Goal: Communication & Community: Answer question/provide support

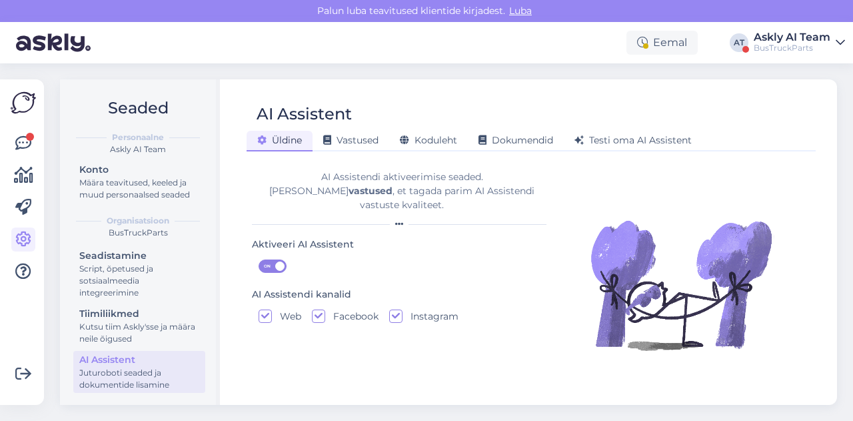
click at [780, 44] on div "BusTruckParts" at bounding box center [792, 48] width 77 height 11
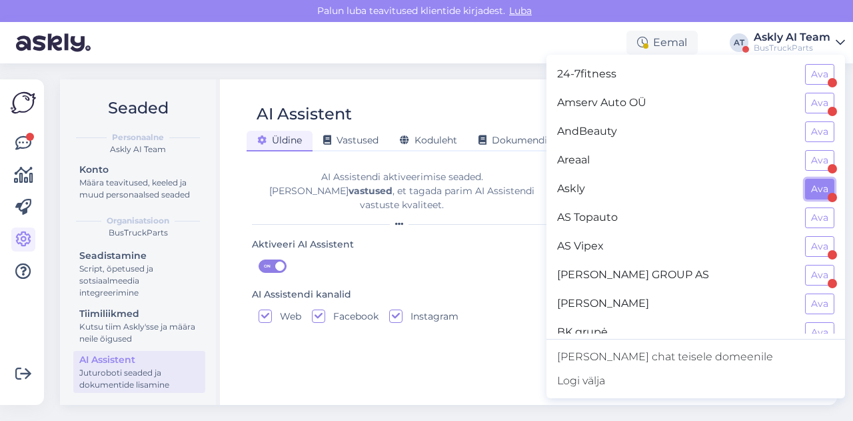
click at [805, 191] on button "Ava" at bounding box center [819, 189] width 29 height 21
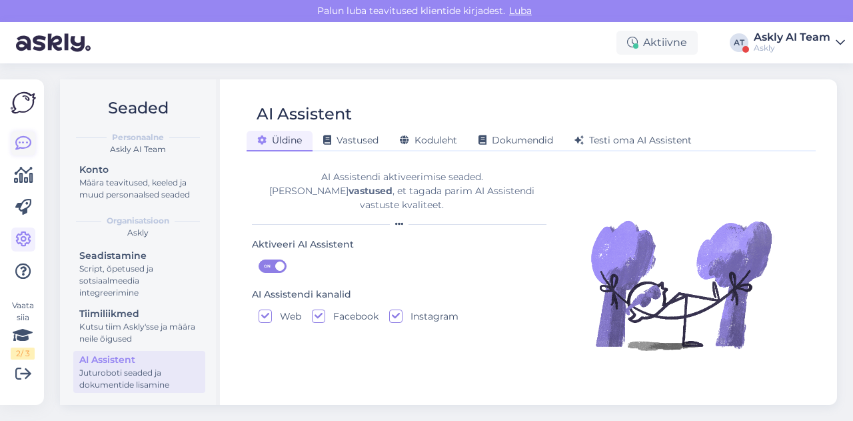
click at [26, 147] on icon at bounding box center [23, 143] width 16 height 16
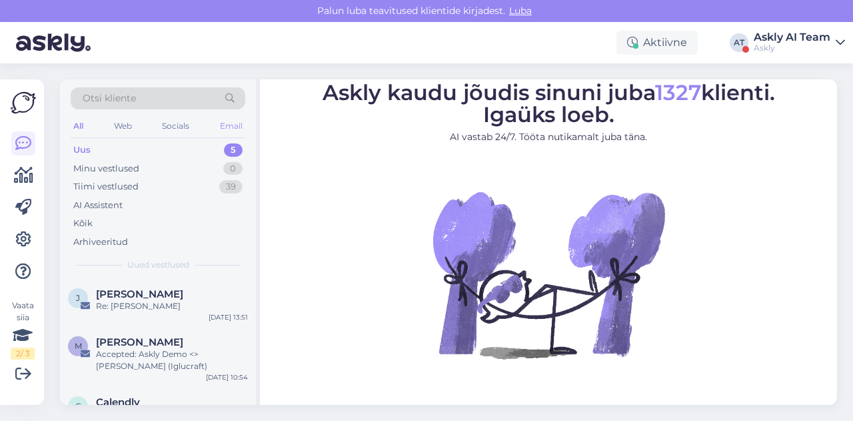
click at [223, 129] on div "Email" at bounding box center [231, 125] width 28 height 17
click at [161, 359] on div "Accepted: Askly Demo <> [PERSON_NAME] (Iglucraft)" at bounding box center [172, 360] width 152 height 24
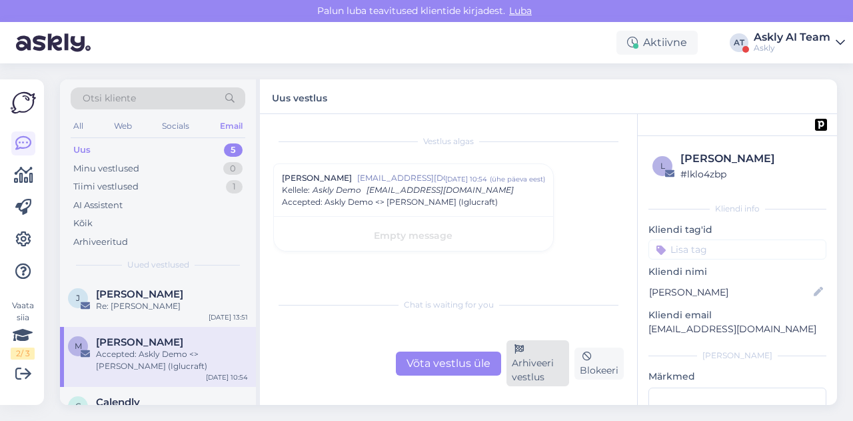
click at [545, 349] on div "Arhiveeri vestlus" at bounding box center [538, 363] width 63 height 46
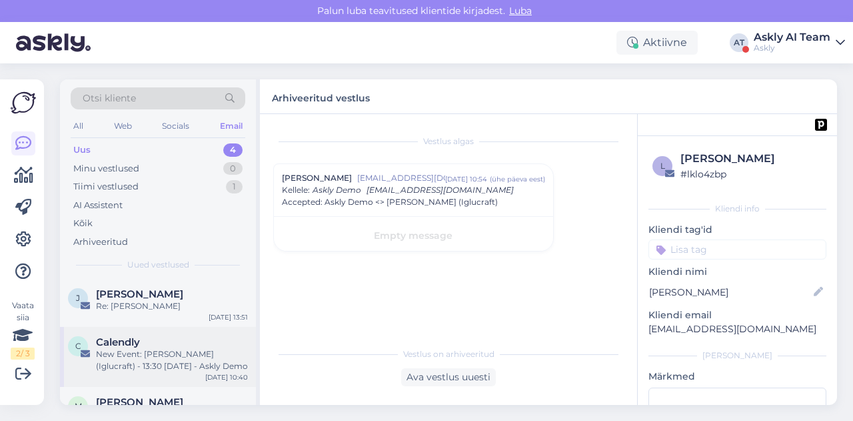
click at [155, 349] on div "New Event: [PERSON_NAME] (Iglucraft) - 13:30 [DATE] - Askly Demo" at bounding box center [172, 360] width 152 height 24
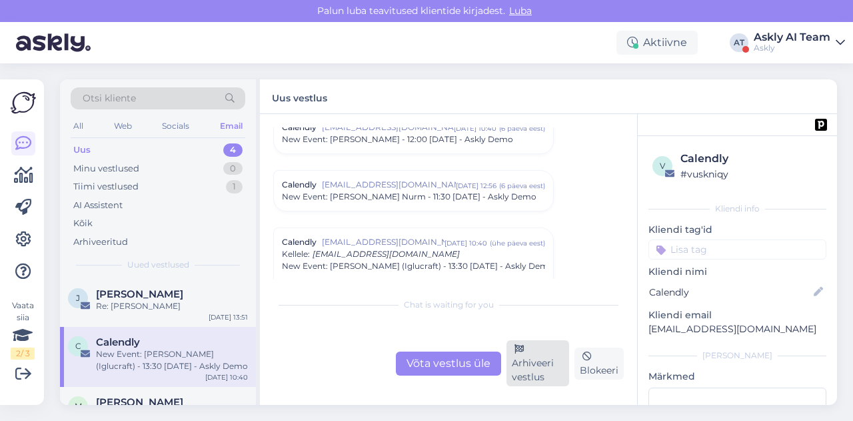
click at [523, 351] on icon at bounding box center [519, 349] width 9 height 9
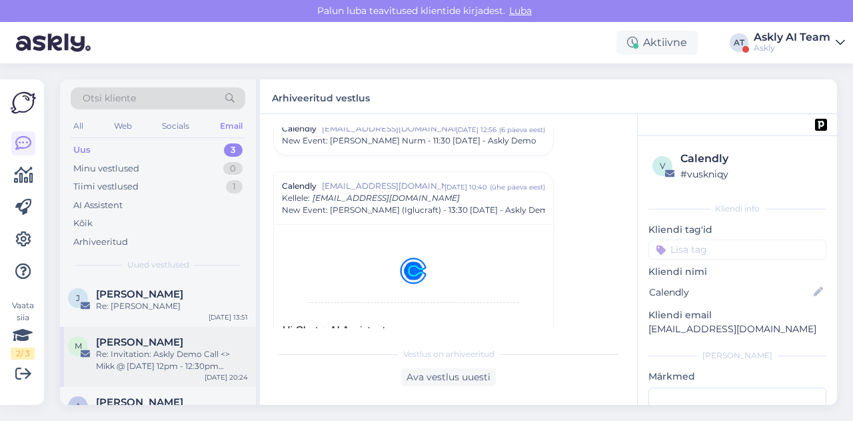
click at [168, 357] on div "Re: Invitation: Askly Demo Call <> Mikk @ [DATE] 12pm - 12:30pm (GMT+3) ([EMAIL…" at bounding box center [172, 360] width 152 height 24
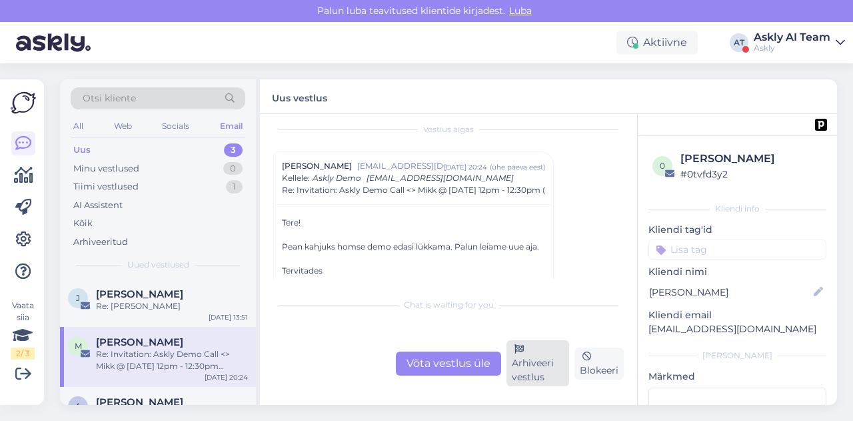
click at [533, 369] on div "Arhiveeri vestlus" at bounding box center [538, 363] width 63 height 46
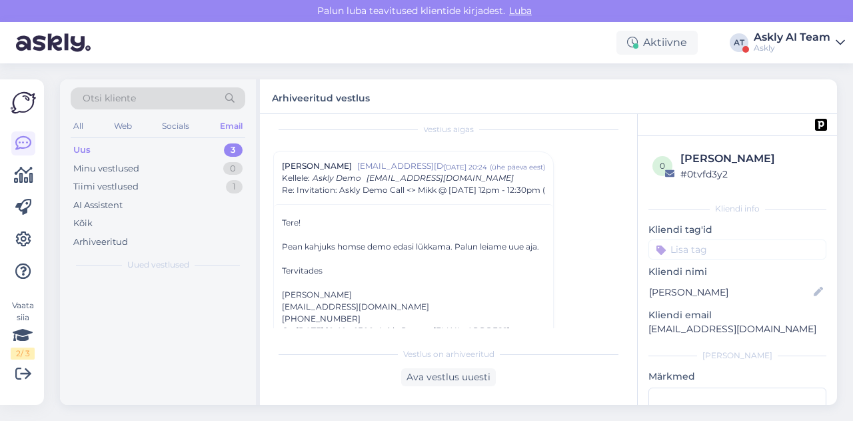
scroll to position [36, 0]
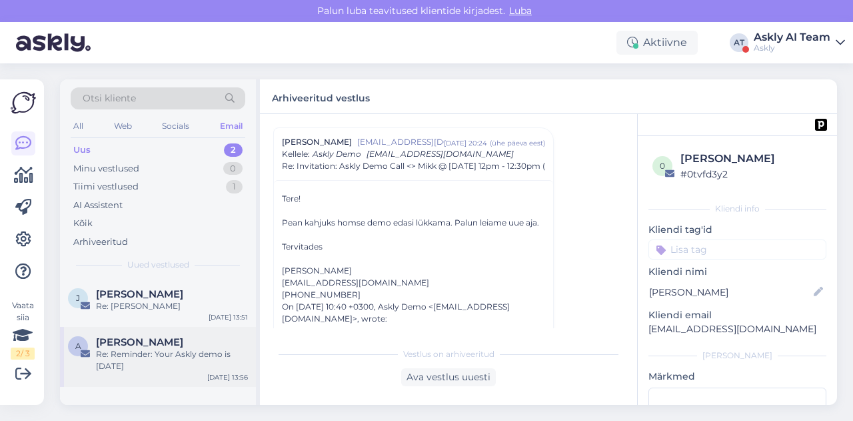
click at [172, 341] on span "[PERSON_NAME]" at bounding box center [139, 342] width 87 height 12
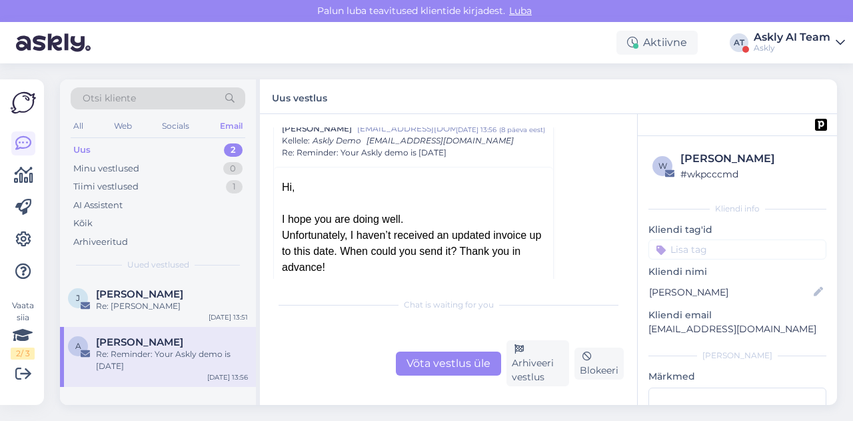
scroll to position [291, 0]
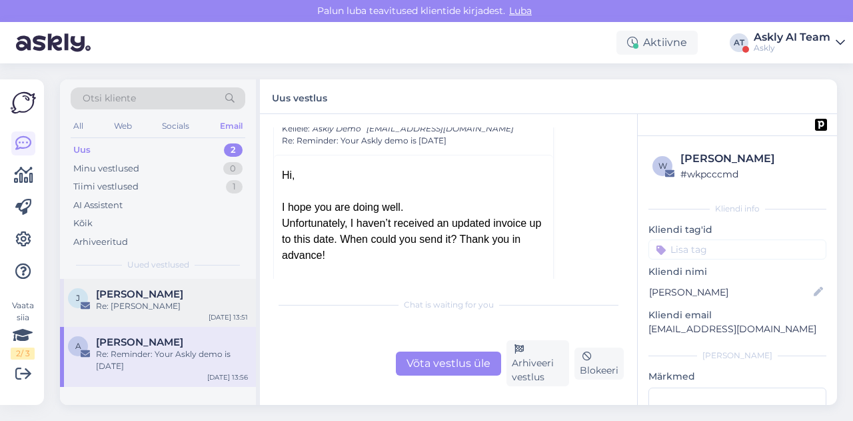
click at [155, 309] on div "Re: [PERSON_NAME]" at bounding box center [172, 306] width 152 height 12
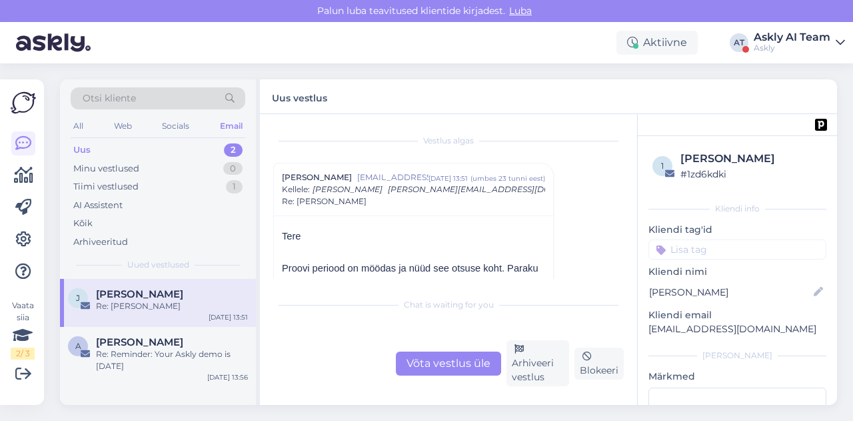
scroll to position [0, 0]
click at [137, 184] on div "Tiimi vestlused" at bounding box center [105, 186] width 65 height 13
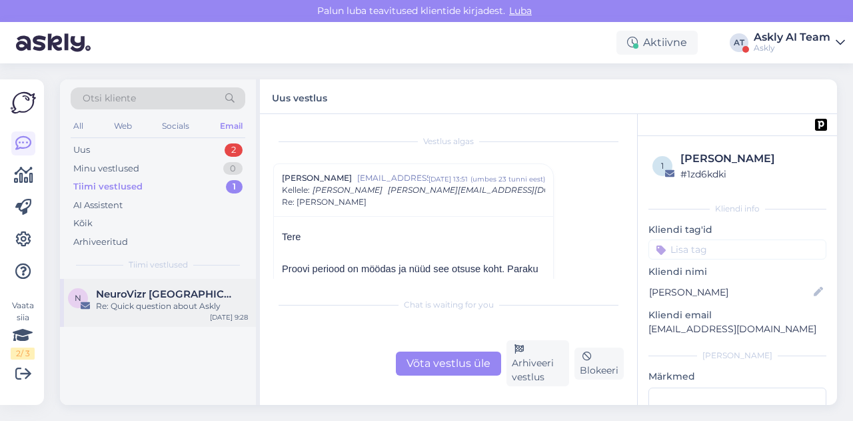
click at [159, 303] on div "Re: Quick question about Askly" at bounding box center [172, 306] width 152 height 12
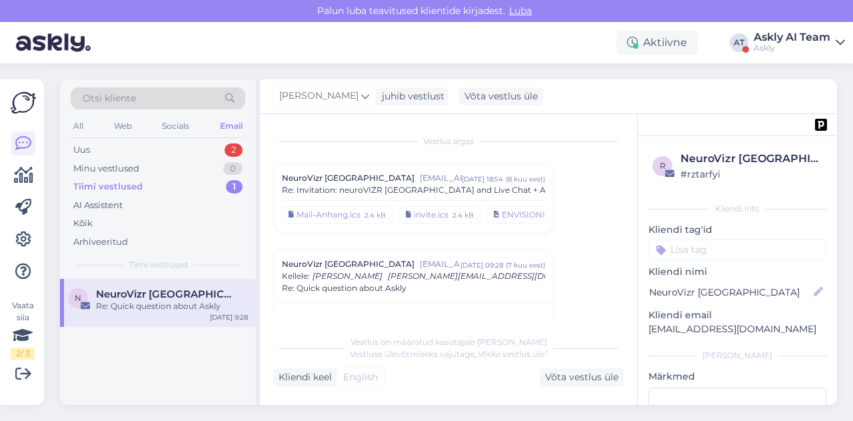
scroll to position [59, 0]
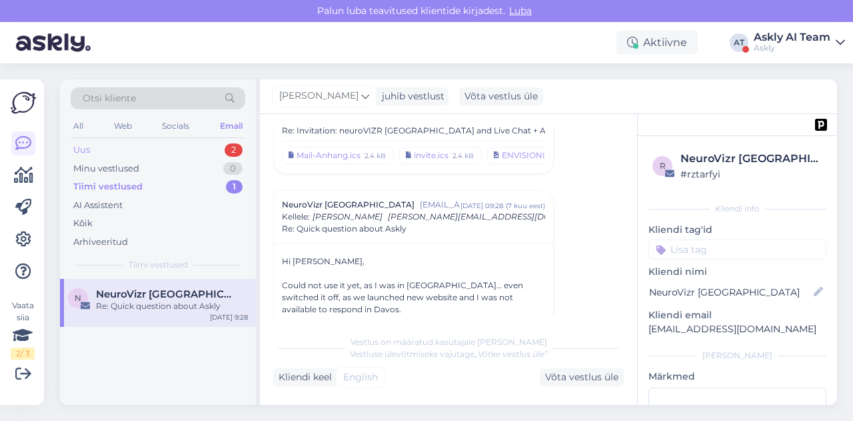
click at [99, 143] on div "Uus 2" at bounding box center [158, 150] width 175 height 19
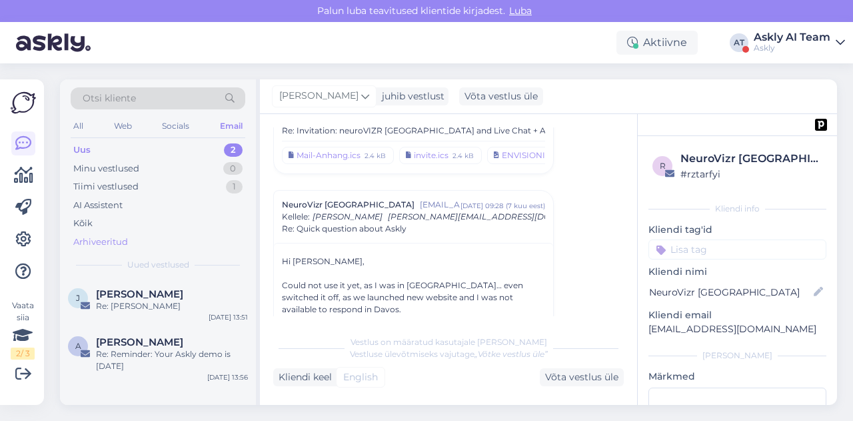
click at [123, 241] on div "Arhiveeritud" at bounding box center [100, 241] width 55 height 13
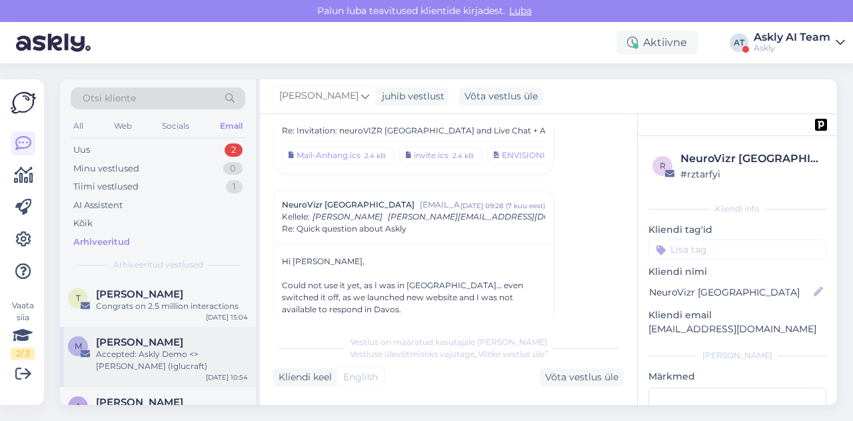
click at [151, 336] on span "[PERSON_NAME]" at bounding box center [139, 342] width 87 height 12
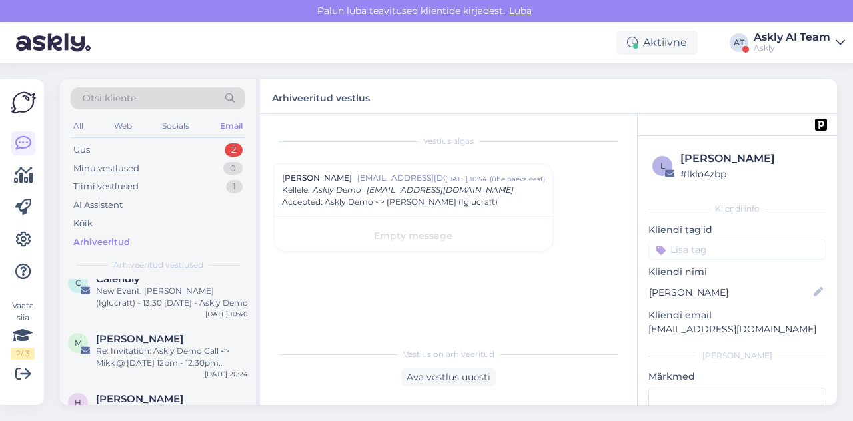
scroll to position [315, 0]
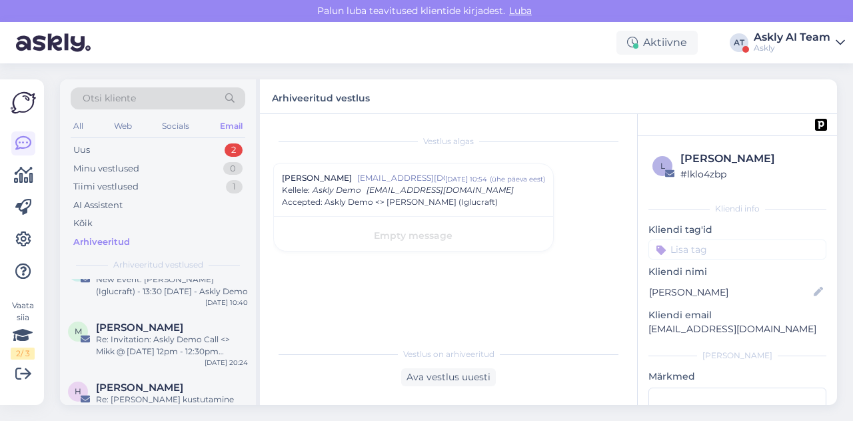
click at [159, 343] on div "Re: Invitation: Askly Demo Call <> Mikk @ [DATE] 12pm - 12:30pm (GMT+3) ([EMAIL…" at bounding box center [172, 345] width 152 height 24
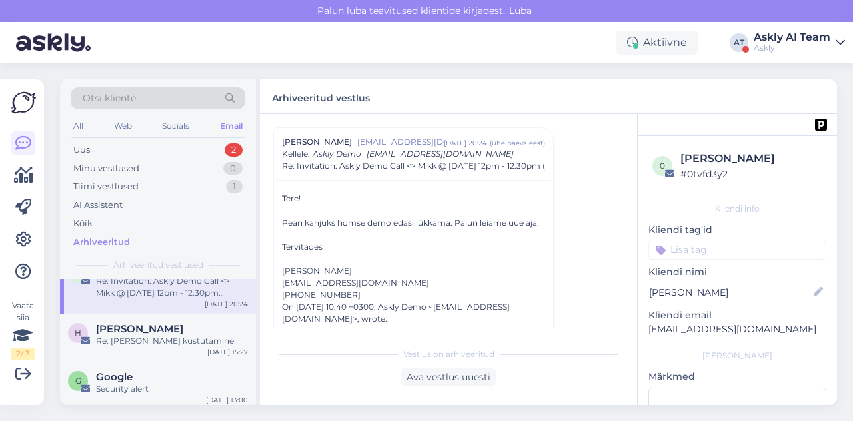
scroll to position [378, 0]
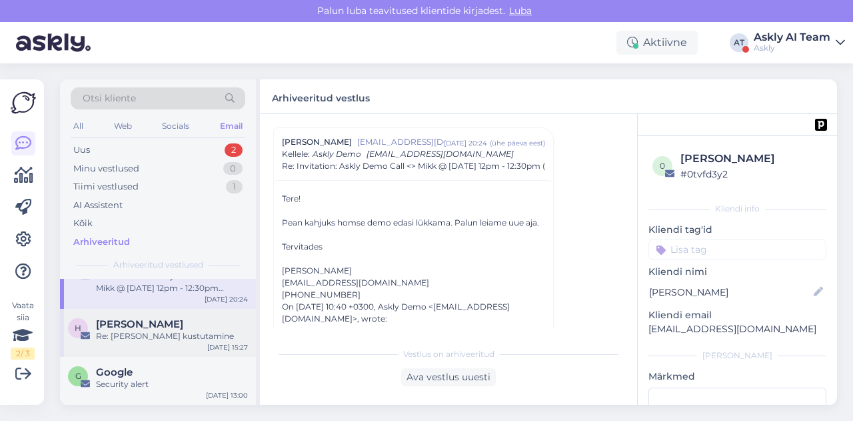
click at [156, 342] on div "[PERSON_NAME] Re: [PERSON_NAME] konto kustutamine [DATE] 15:27" at bounding box center [158, 333] width 196 height 48
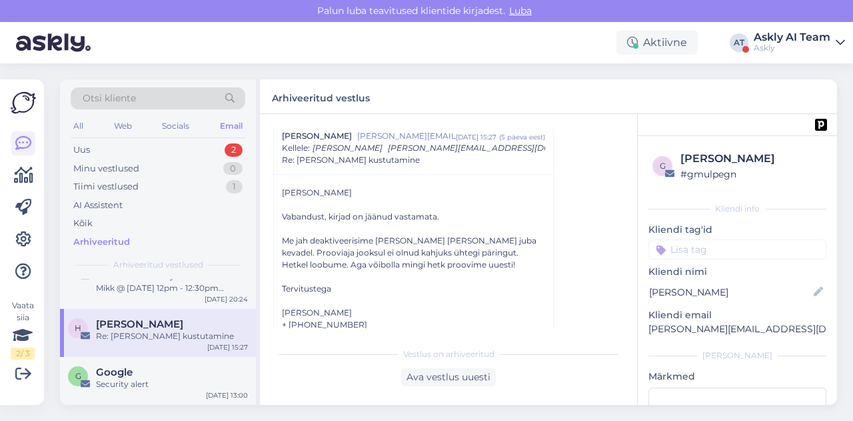
scroll to position [100, 0]
click at [429, 372] on div "Ava vestlus uuesti" at bounding box center [448, 377] width 95 height 18
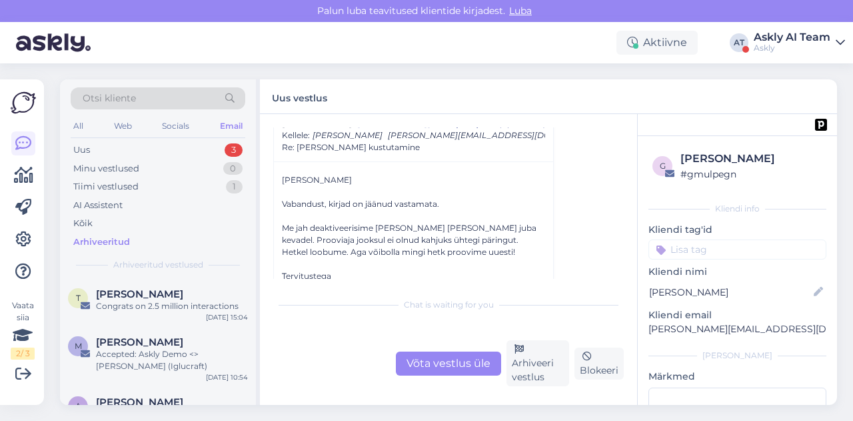
scroll to position [111, 0]
click at [453, 361] on div "Võta vestlus üle" at bounding box center [448, 363] width 105 height 24
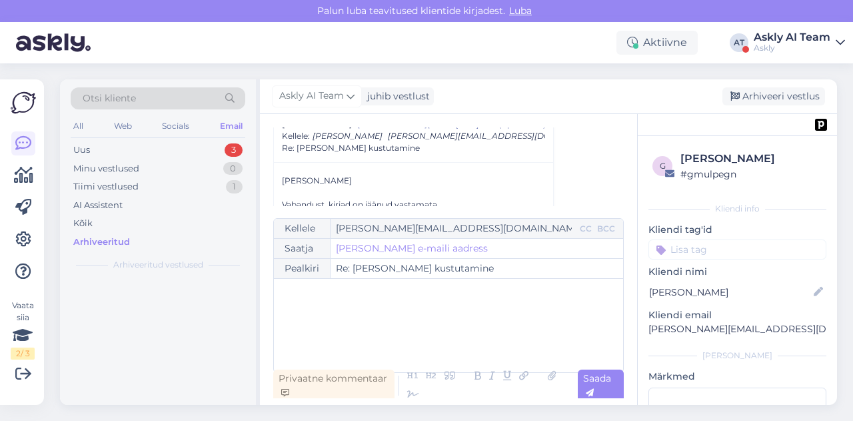
scroll to position [93, 0]
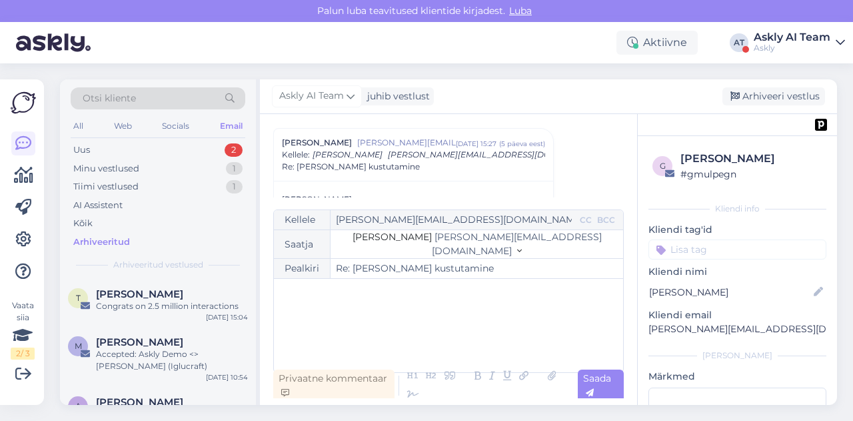
click at [370, 322] on div "﻿" at bounding box center [449, 325] width 336 height 80
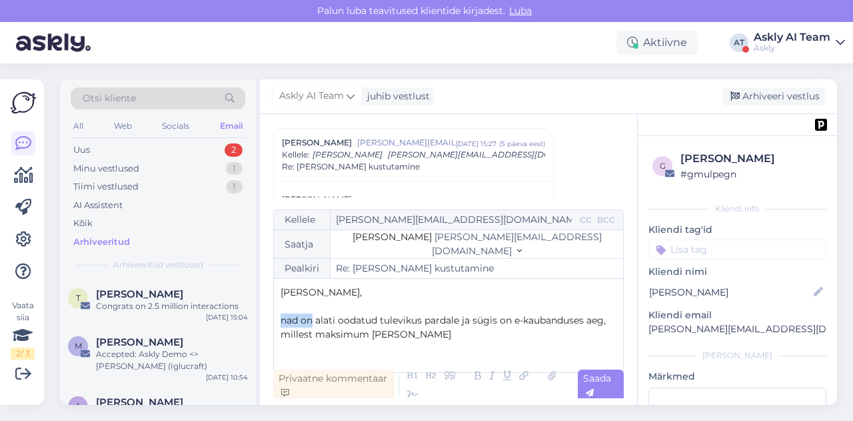
drag, startPoint x: 283, startPoint y: 321, endPoint x: 312, endPoint y: 324, distance: 28.9
click at [312, 324] on span "nad on alati oodatud tulevikus pardale ja sügis on e-kaubanduses aeg, millest m…" at bounding box center [445, 327] width 328 height 26
click at [426, 333] on p "[PERSON_NAME] oodatud tulevikus pardale ja sügis on e-kaubanduses aeg, millest …" at bounding box center [449, 327] width 336 height 28
click at [413, 393] on icon at bounding box center [413, 394] width 20 height 19
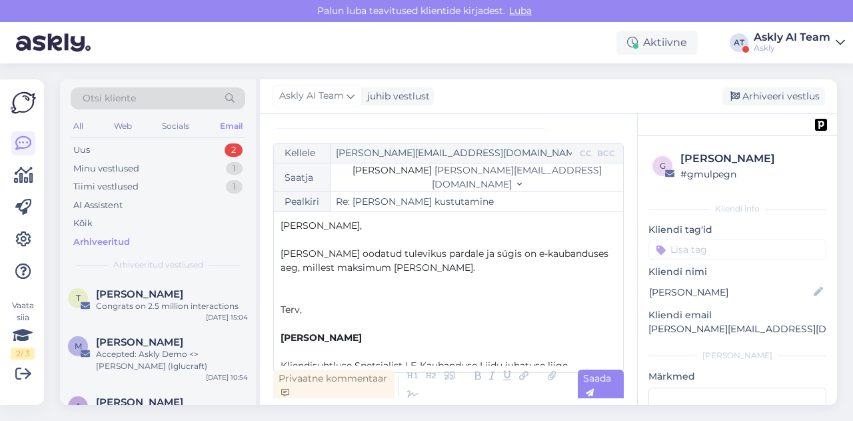
click at [276, 329] on div "Kellele [PERSON_NAME][EMAIL_ADDRESS][DOMAIN_NAME] CC BCC Saatja [PERSON_NAME] […" at bounding box center [448, 258] width 351 height 230
click at [281, 337] on span "[PERSON_NAME]" at bounding box center [321, 337] width 81 height 12
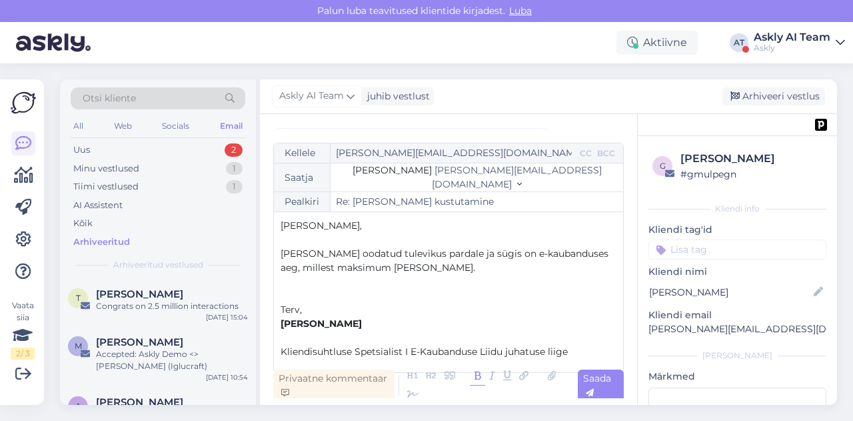
click at [331, 254] on span "[PERSON_NAME] oodatud tulevikus pardale ja sügis on e-kaubanduses aeg, millest …" at bounding box center [446, 260] width 331 height 26
drag, startPoint x: 393, startPoint y: 253, endPoint x: 309, endPoint y: 255, distance: 83.4
click at [309, 255] on span "Olete oodatud tulevikus pardale ja sügis on e-kaubanduses aeg, millest maksimum…" at bounding box center [447, 260] width 333 height 26
click at [367, 253] on span "[PERSON_NAME] pardale ja sügis on e-kaubanduses aeg, millest maksimum [PERSON_N…" at bounding box center [431, 260] width 301 height 26
click at [448, 257] on span "[PERSON_NAME] pardale tagasi oodatud ja sügis on e-kaubanduses aeg, millest mak…" at bounding box center [439, 260] width 317 height 26
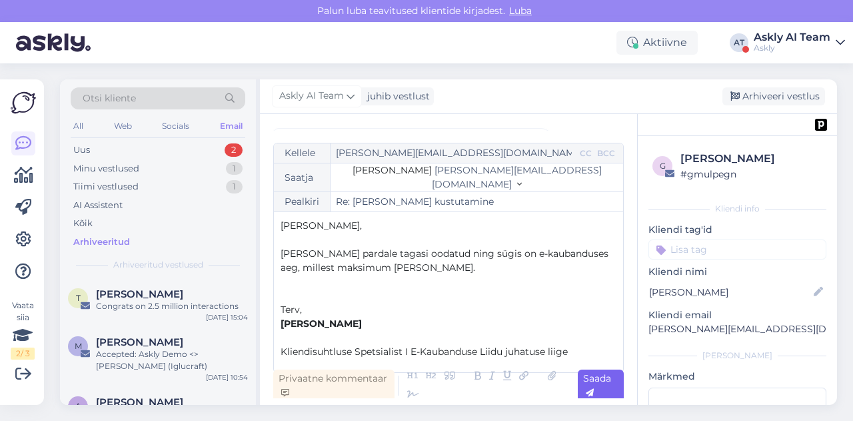
click at [603, 381] on span "Saada" at bounding box center [597, 385] width 28 height 26
type input "Re: Re: [PERSON_NAME] kustutamine"
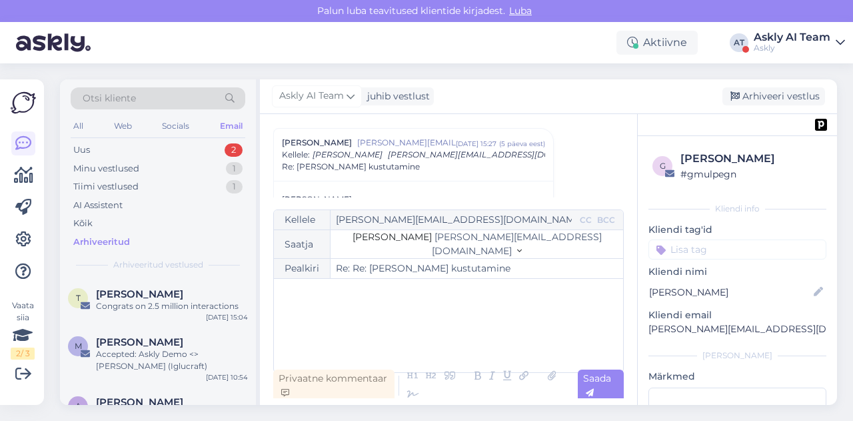
scroll to position [683, 0]
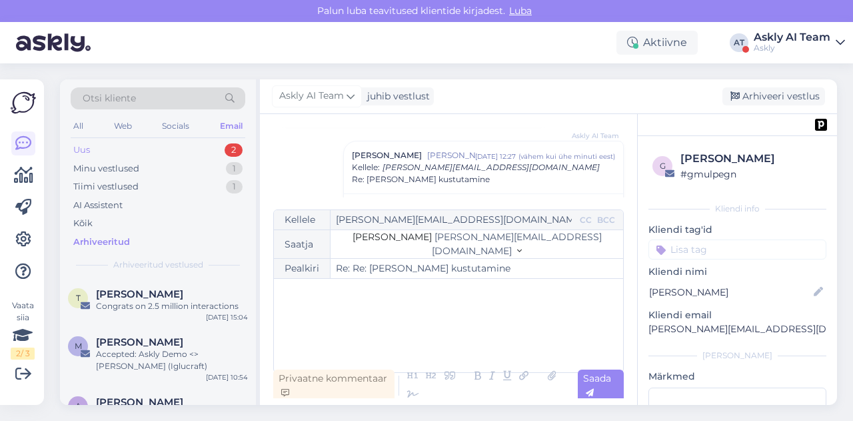
click at [128, 146] on div "Uus 2" at bounding box center [158, 150] width 175 height 19
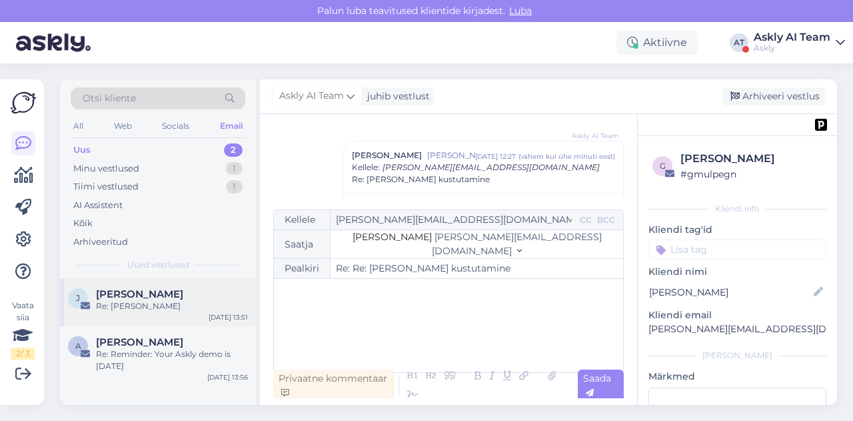
click at [167, 303] on div "Re: [PERSON_NAME]" at bounding box center [172, 306] width 152 height 12
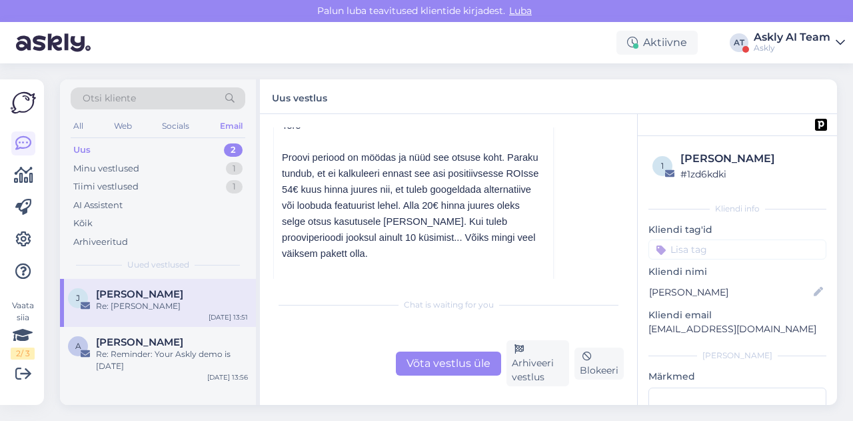
scroll to position [111, 0]
